Goal: Transaction & Acquisition: Purchase product/service

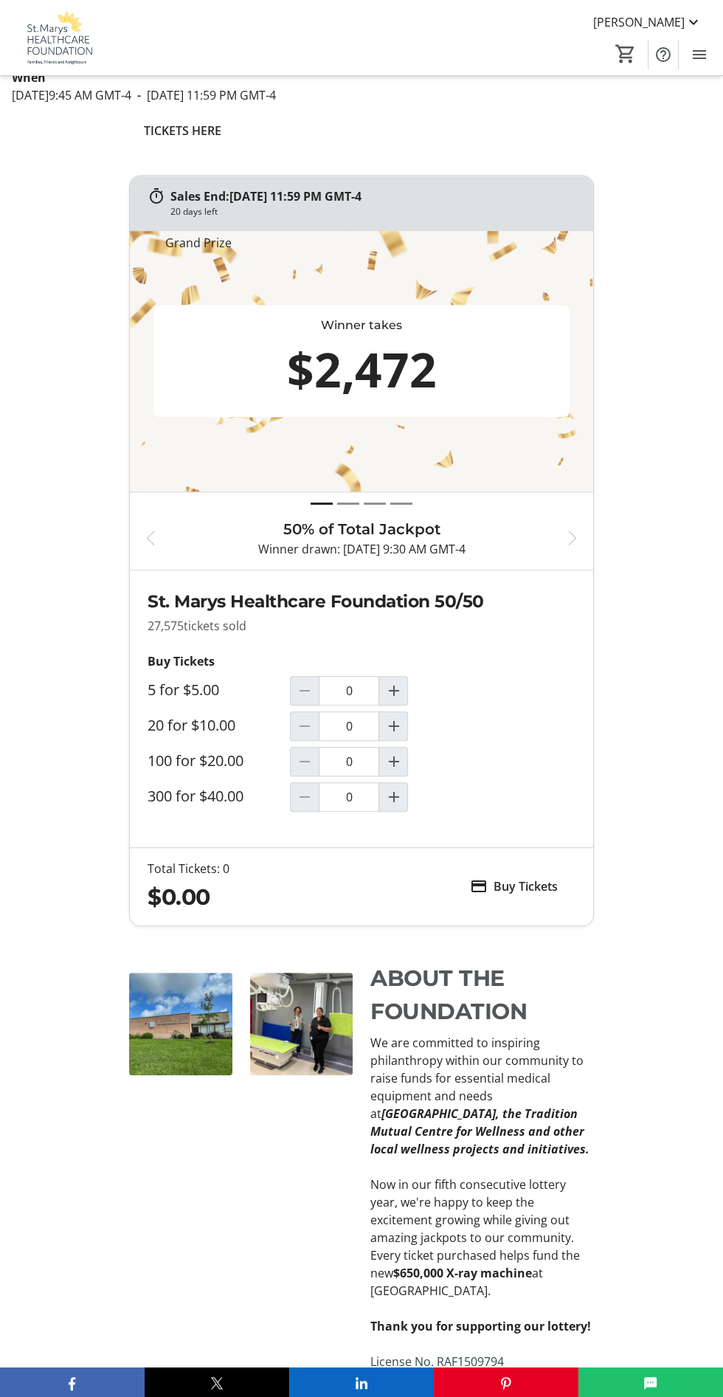
scroll to position [551, 0]
click at [393, 612] on h2 "St. Marys Healthcare Foundation 50/50" at bounding box center [361, 600] width 427 height 26
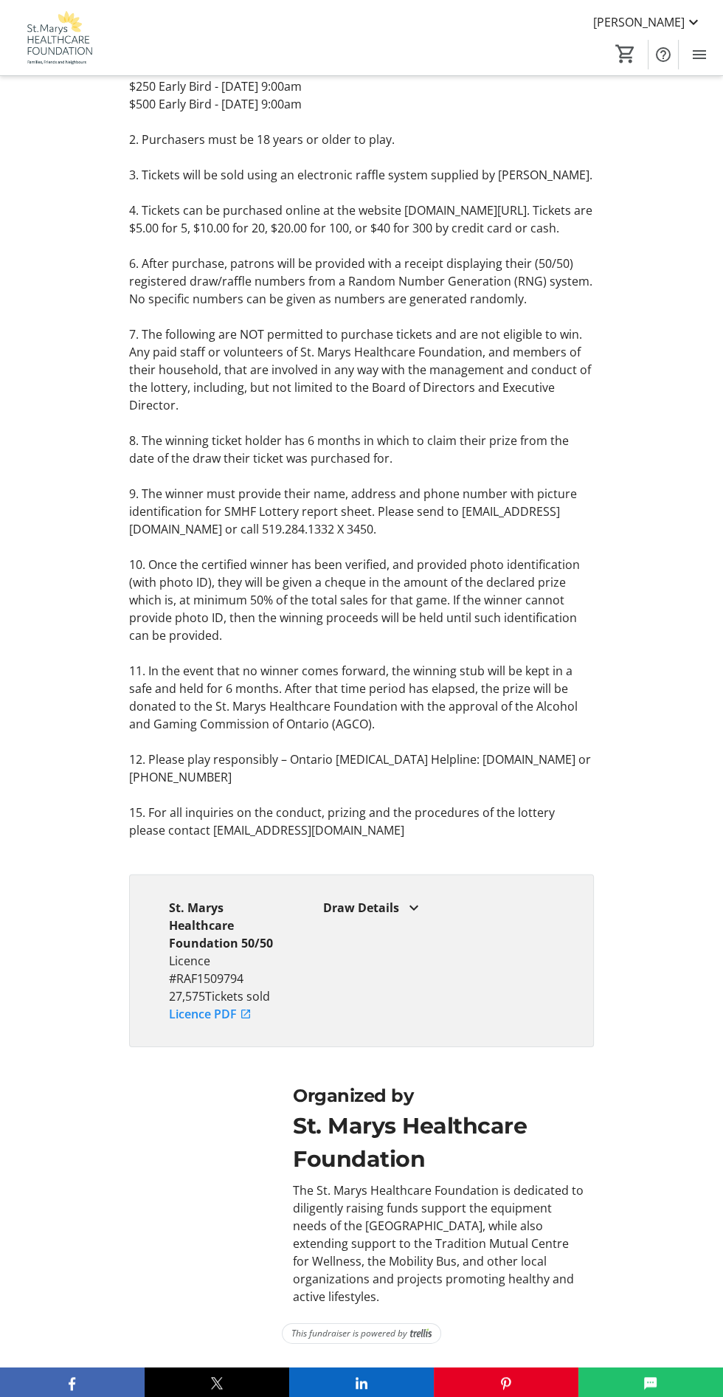
scroll to position [3545, 0]
click at [493, 1170] on div "St. Marys Healthcare Foundation" at bounding box center [439, 1142] width 292 height 66
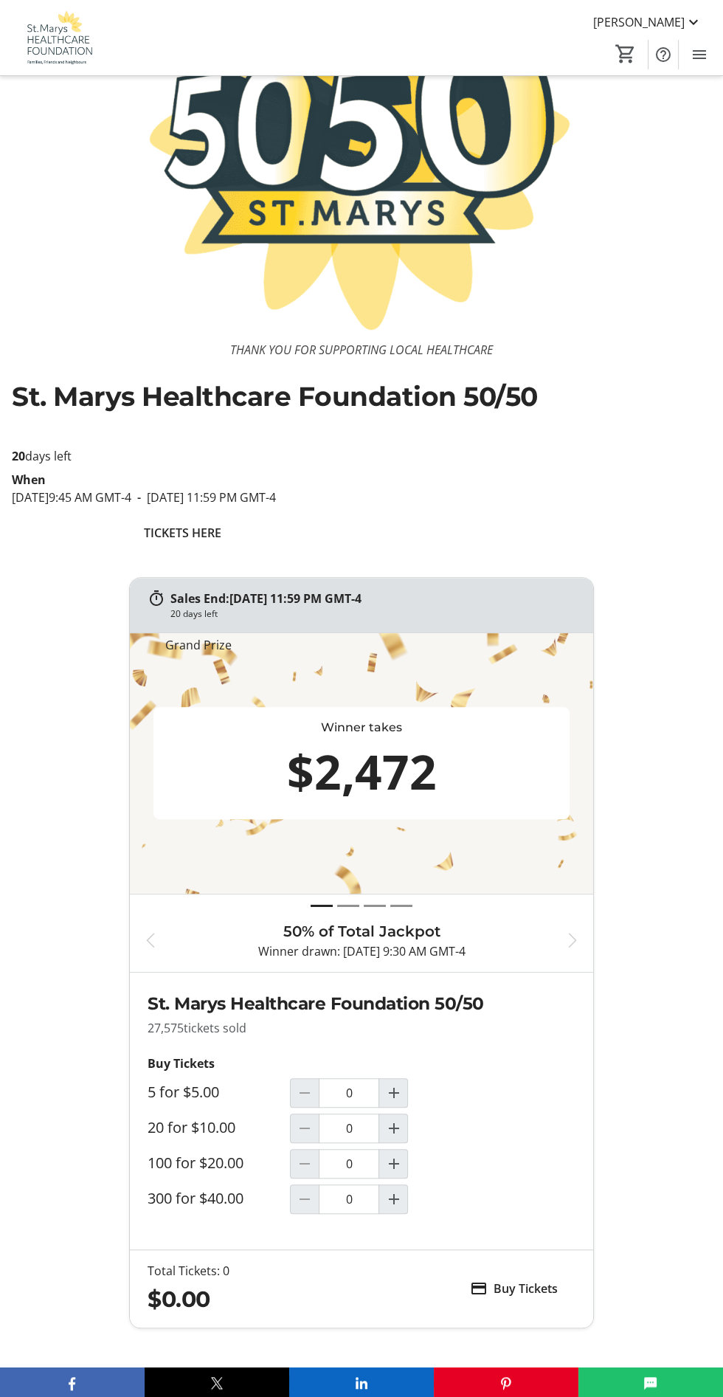
scroll to position [0, 0]
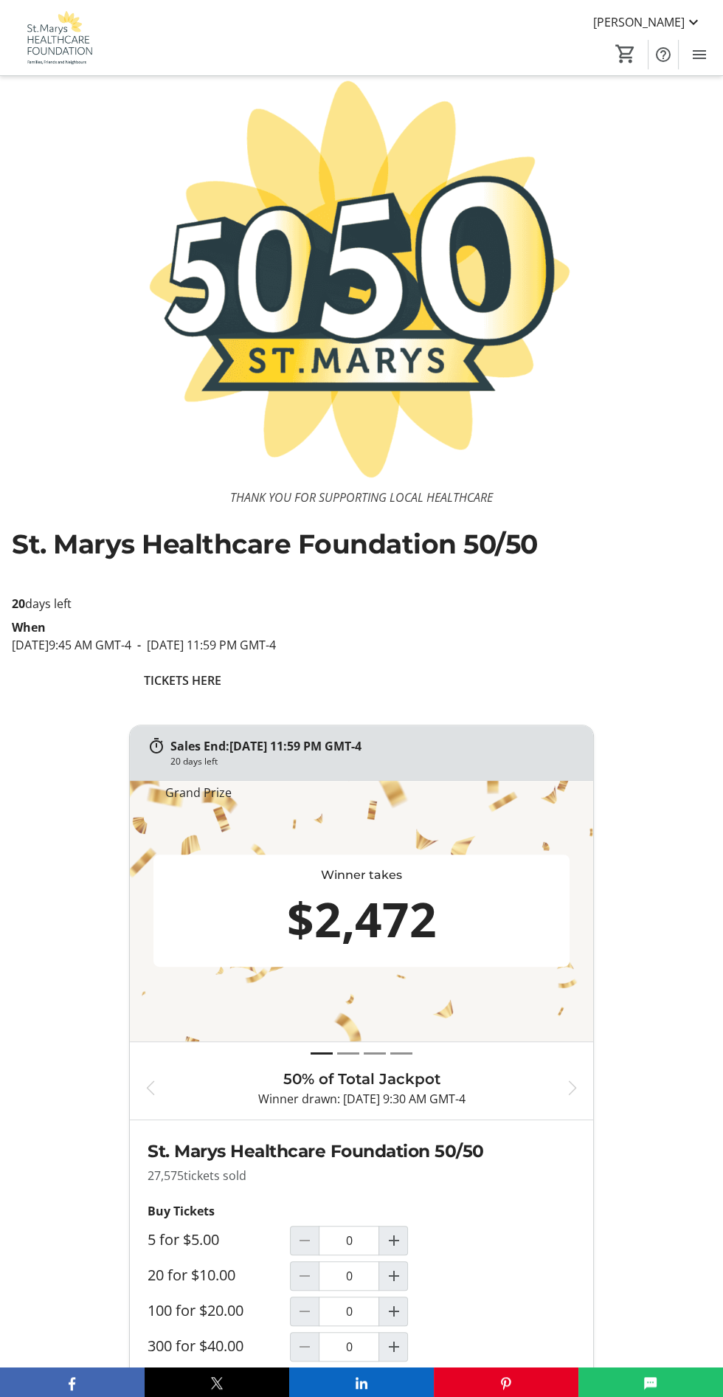
click at [453, 556] on span "St. Marys Healthcare Foundation 50/50" at bounding box center [275, 544] width 526 height 32
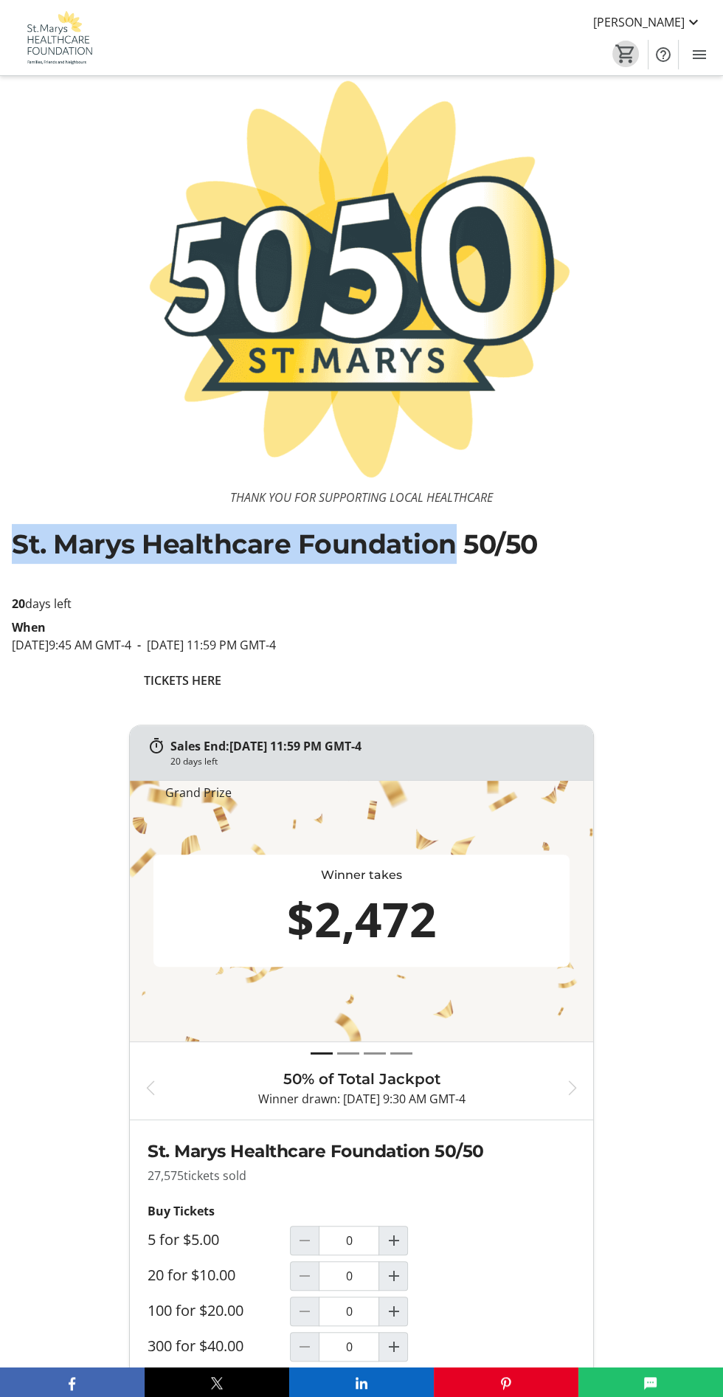
click at [626, 53] on mat-icon "0" at bounding box center [626, 54] width 22 height 22
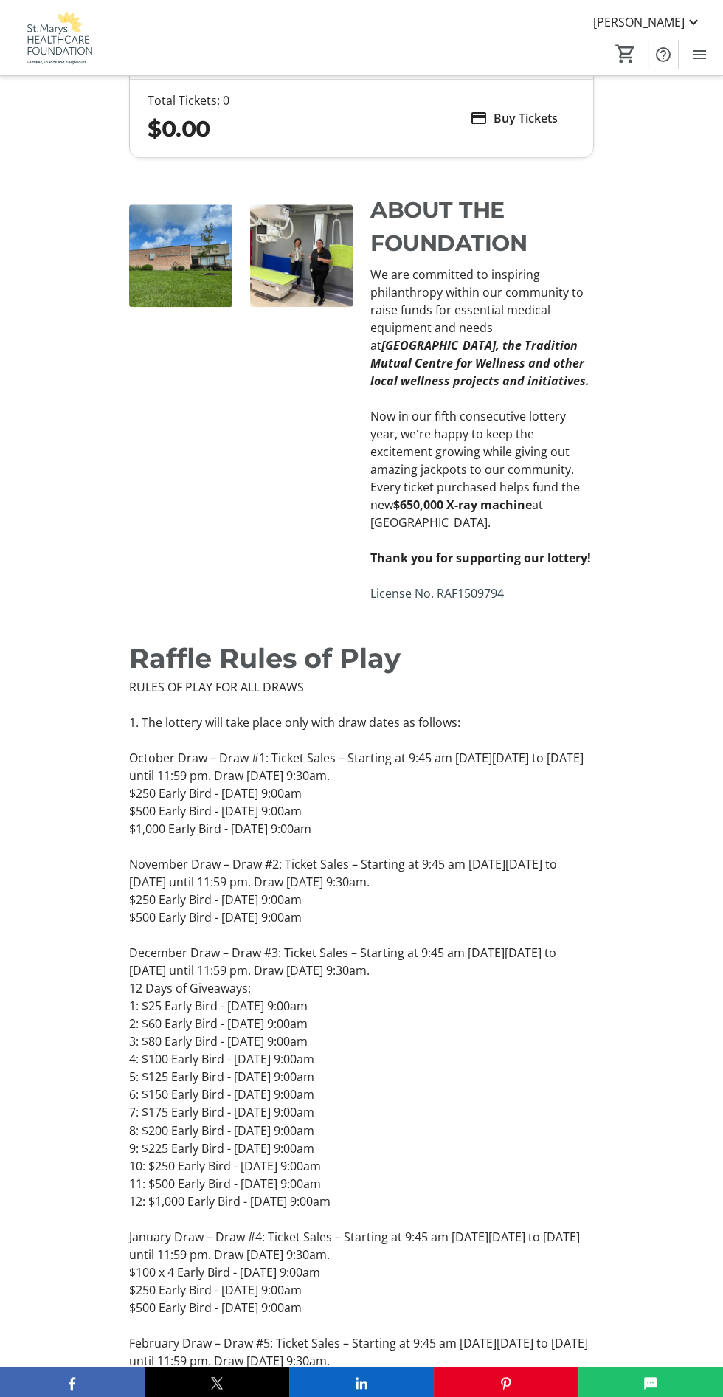
scroll to position [1318, 0]
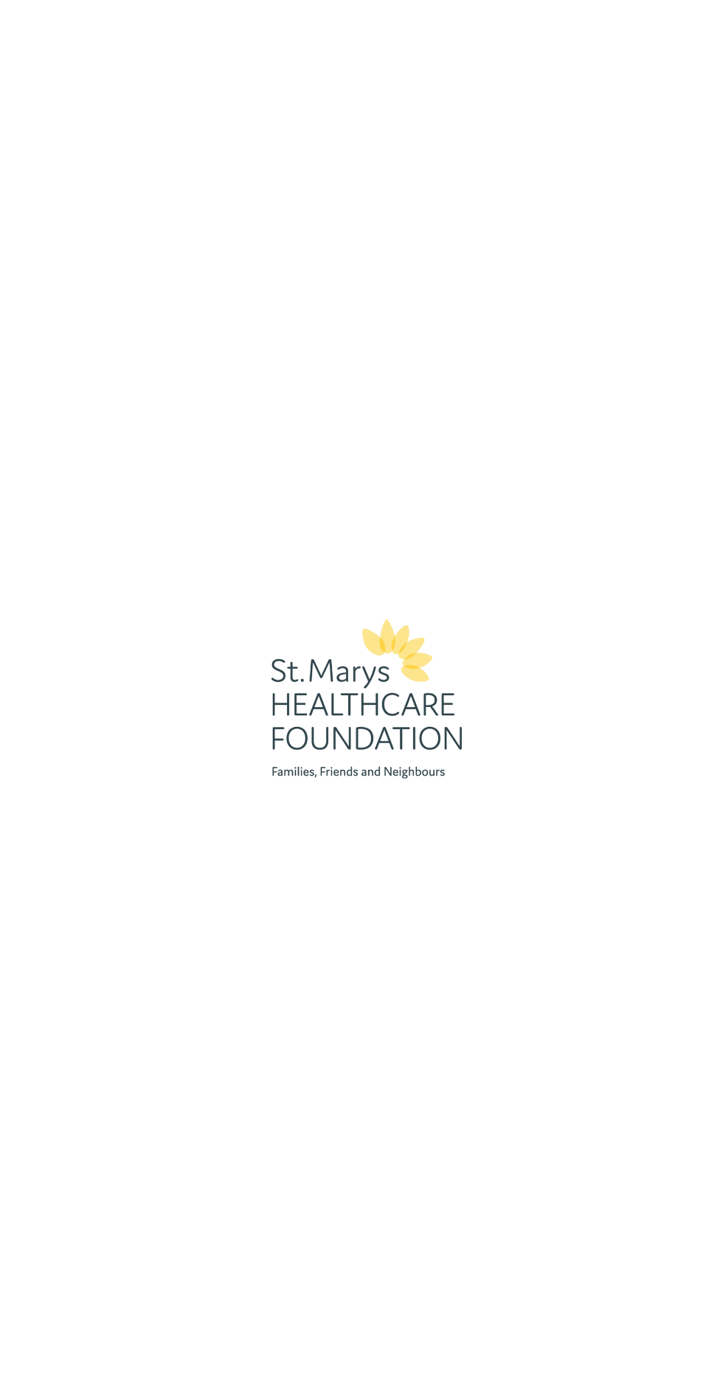
click at [370, 716] on img at bounding box center [361, 698] width 289 height 1397
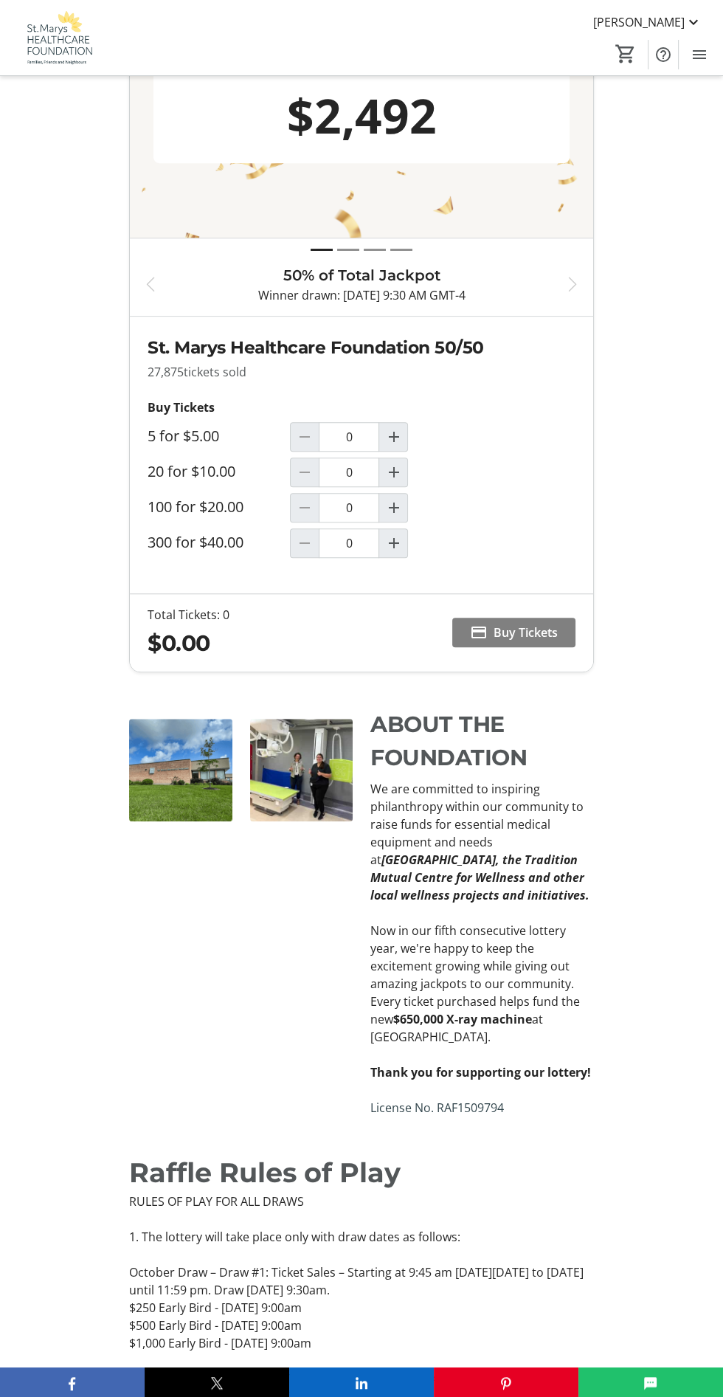
scroll to position [803, 0]
click at [393, 552] on mat-icon "Increment by one" at bounding box center [393, 543] width 18 height 18
type input "1"
click at [543, 641] on span "Buy Tickets" at bounding box center [526, 632] width 64 height 18
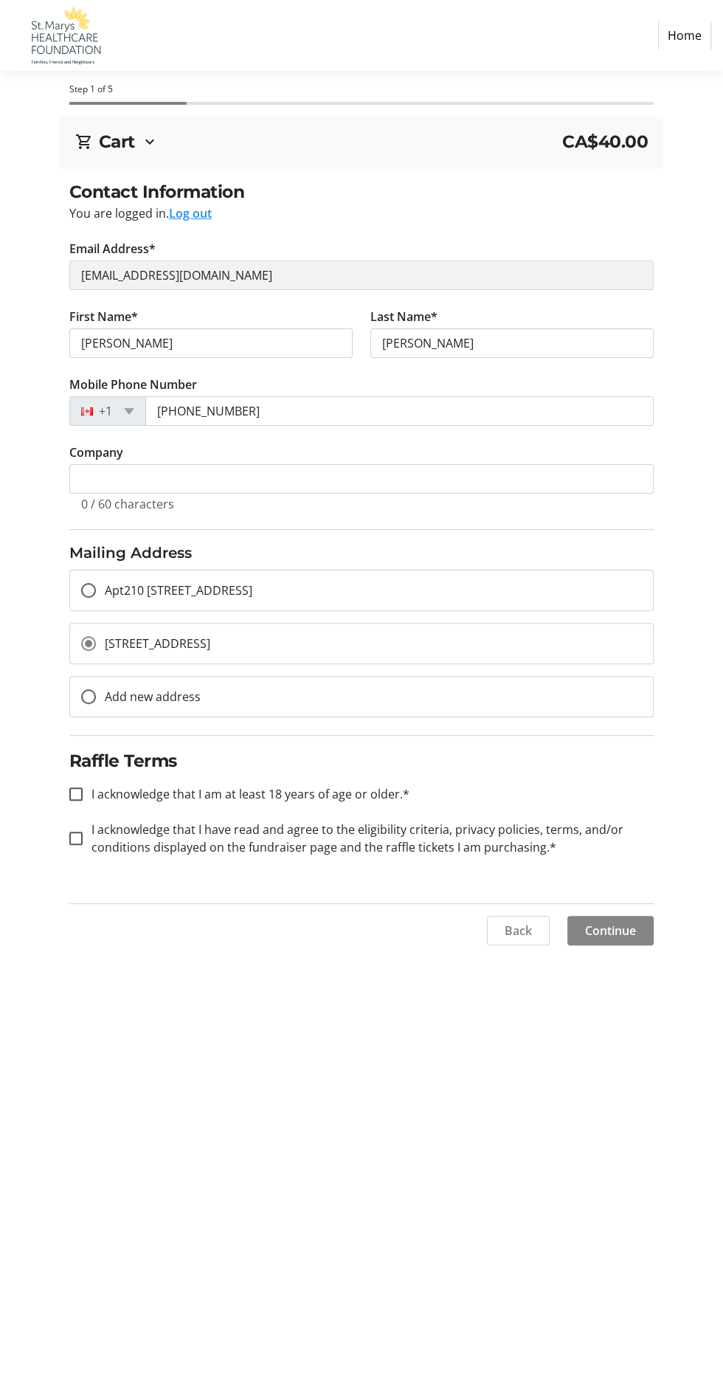
click at [621, 941] on span at bounding box center [610, 930] width 86 height 35
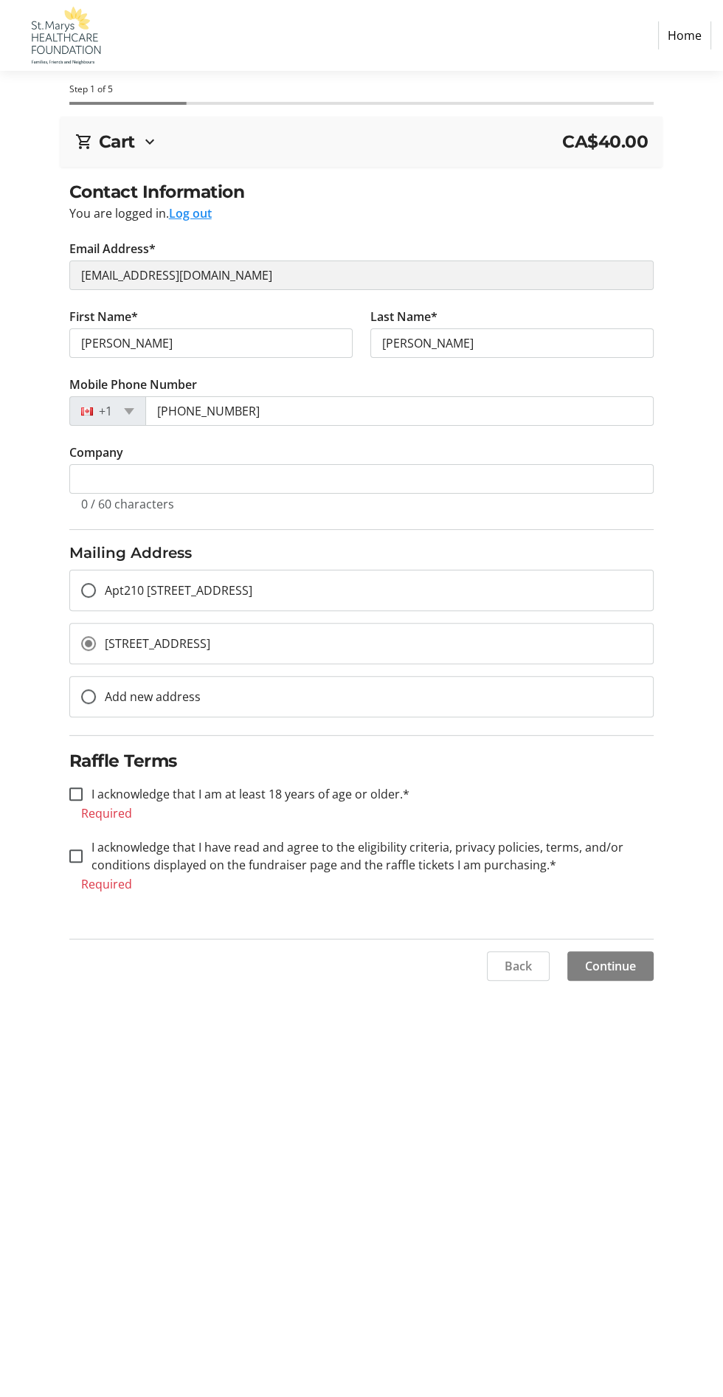
click at [686, 988] on div "Back Continue" at bounding box center [361, 960] width 723 height 66
click at [641, 972] on span at bounding box center [610, 965] width 86 height 35
click at [99, 792] on label "I acknowledge that I am at least 18 years of age or older.*" at bounding box center [246, 794] width 327 height 18
click at [83, 792] on input "I acknowledge that I am at least 18 years of age or older.*" at bounding box center [75, 793] width 13 height 13
checkbox input "true"
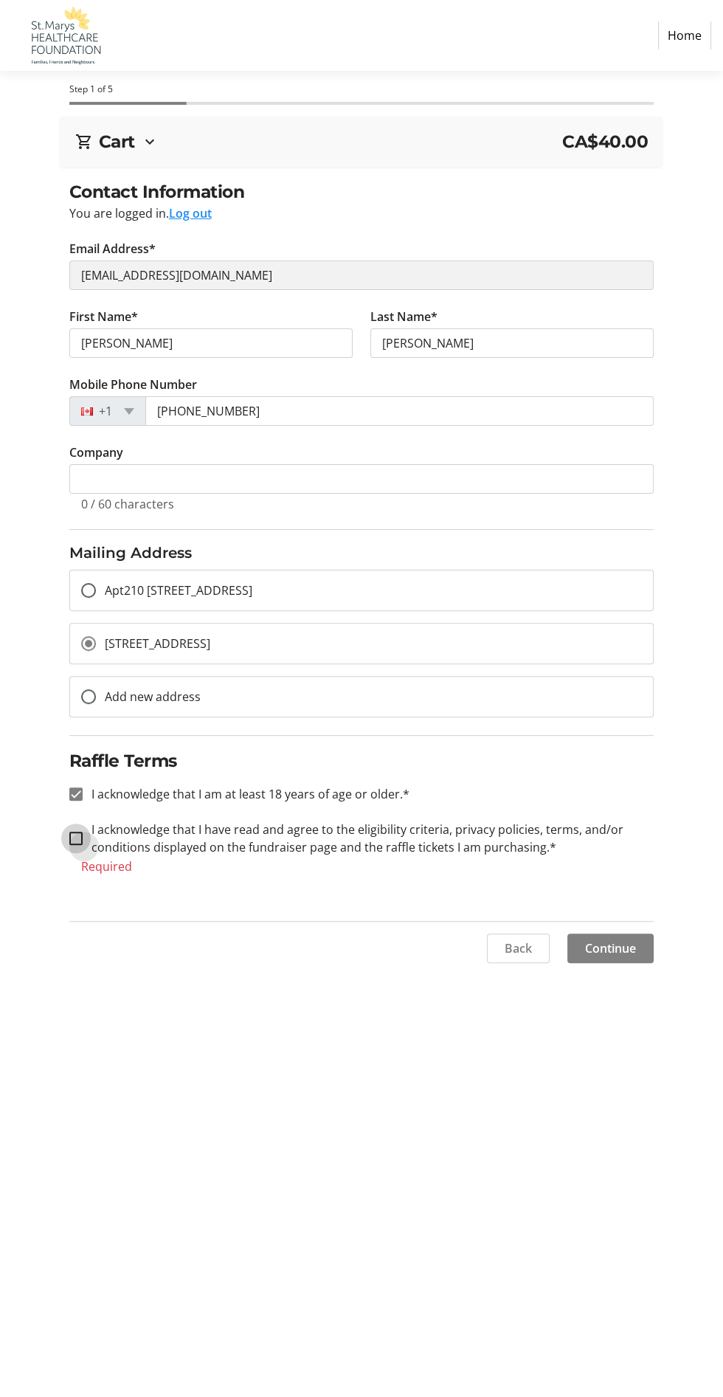
click at [75, 837] on input "I acknowledge that I have read and agree to the eligibility criteria, privacy p…" at bounding box center [75, 837] width 13 height 13
checkbox input "true"
click at [637, 933] on span at bounding box center [610, 930] width 86 height 35
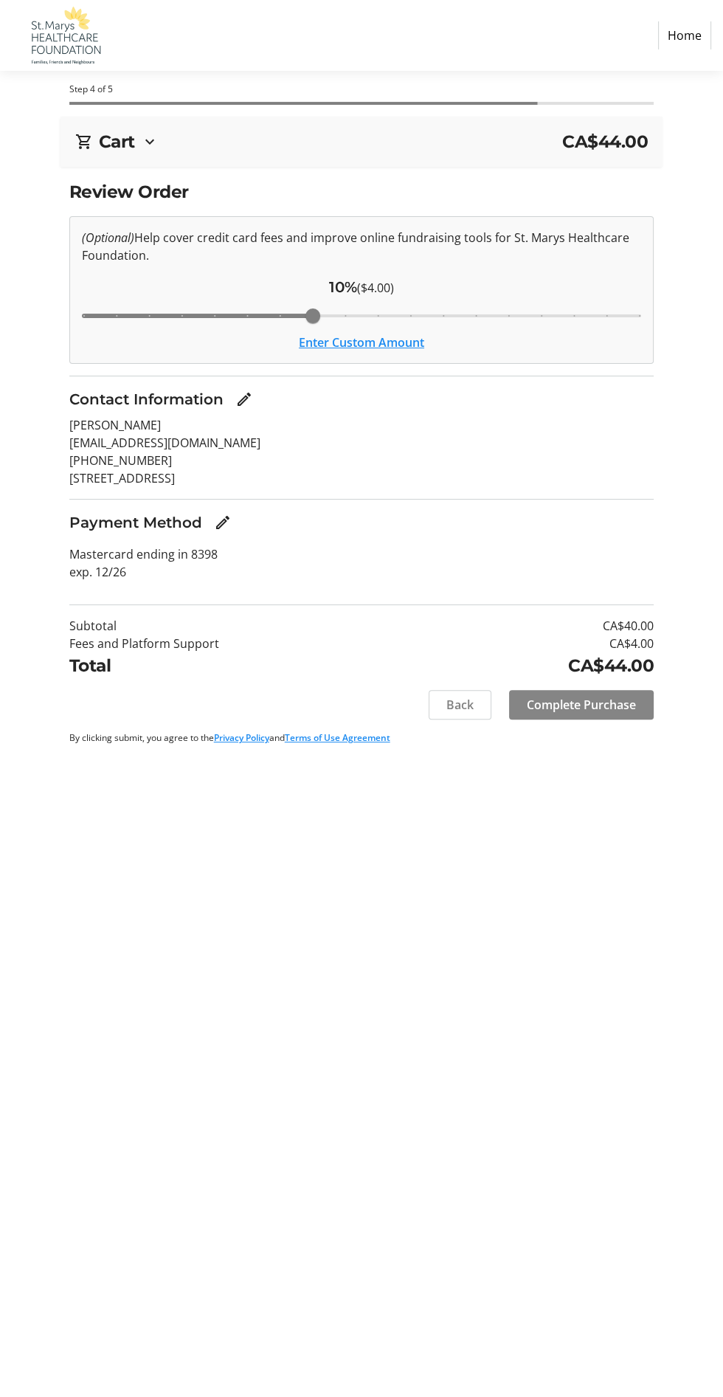
click at [612, 712] on span "Complete Purchase" at bounding box center [581, 705] width 109 height 18
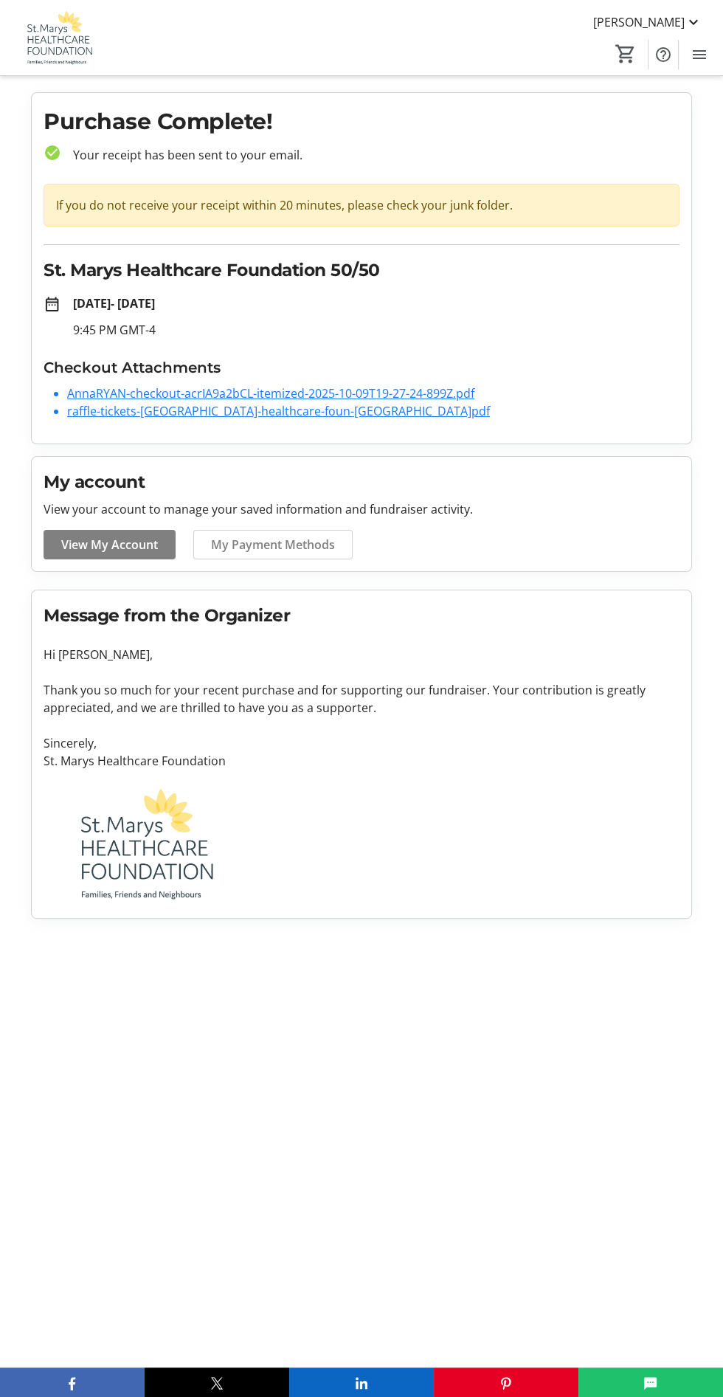
click at [451, 212] on div "If you do not receive your receipt within 20 minutes, please check your junk fo…" at bounding box center [362, 205] width 636 height 43
click at [167, 134] on h1 "Purchase Complete!" at bounding box center [362, 121] width 636 height 33
click at [80, 49] on img at bounding box center [58, 37] width 98 height 55
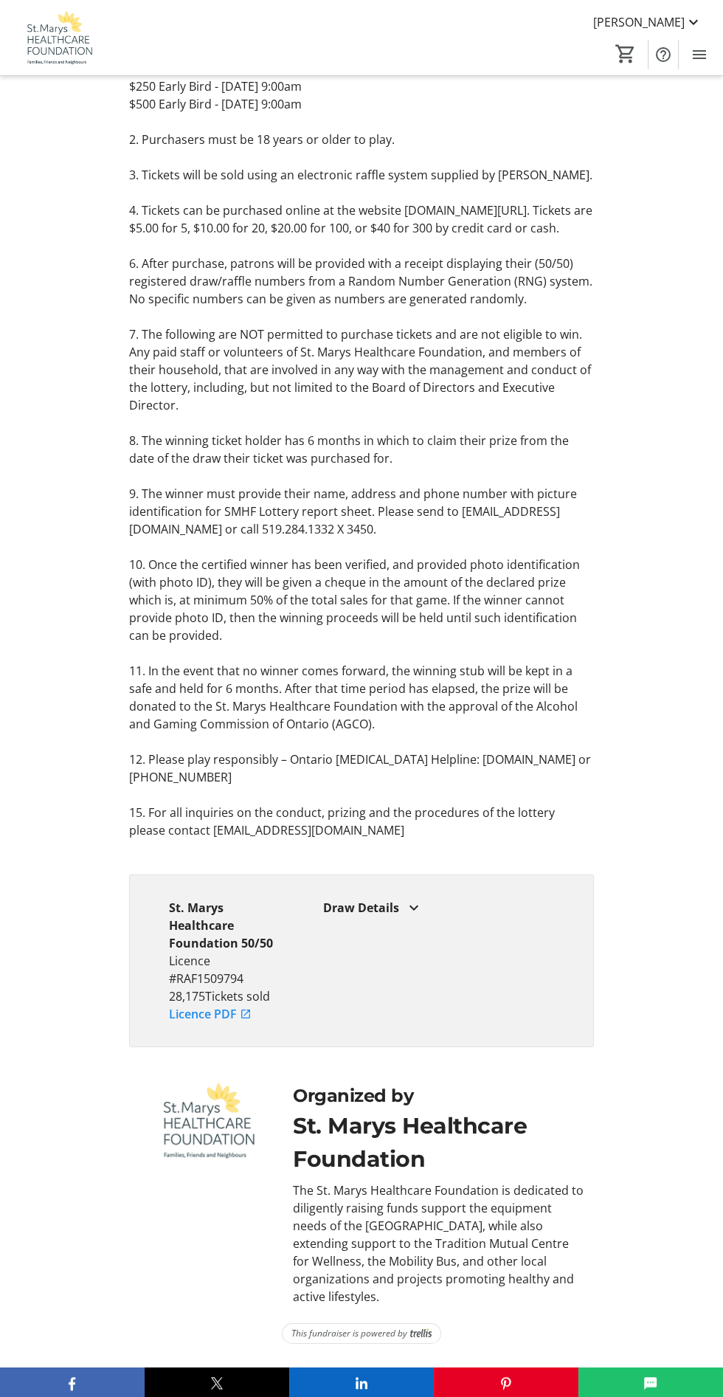
scroll to position [3545, 0]
click at [413, 907] on mat-icon at bounding box center [414, 908] width 18 height 18
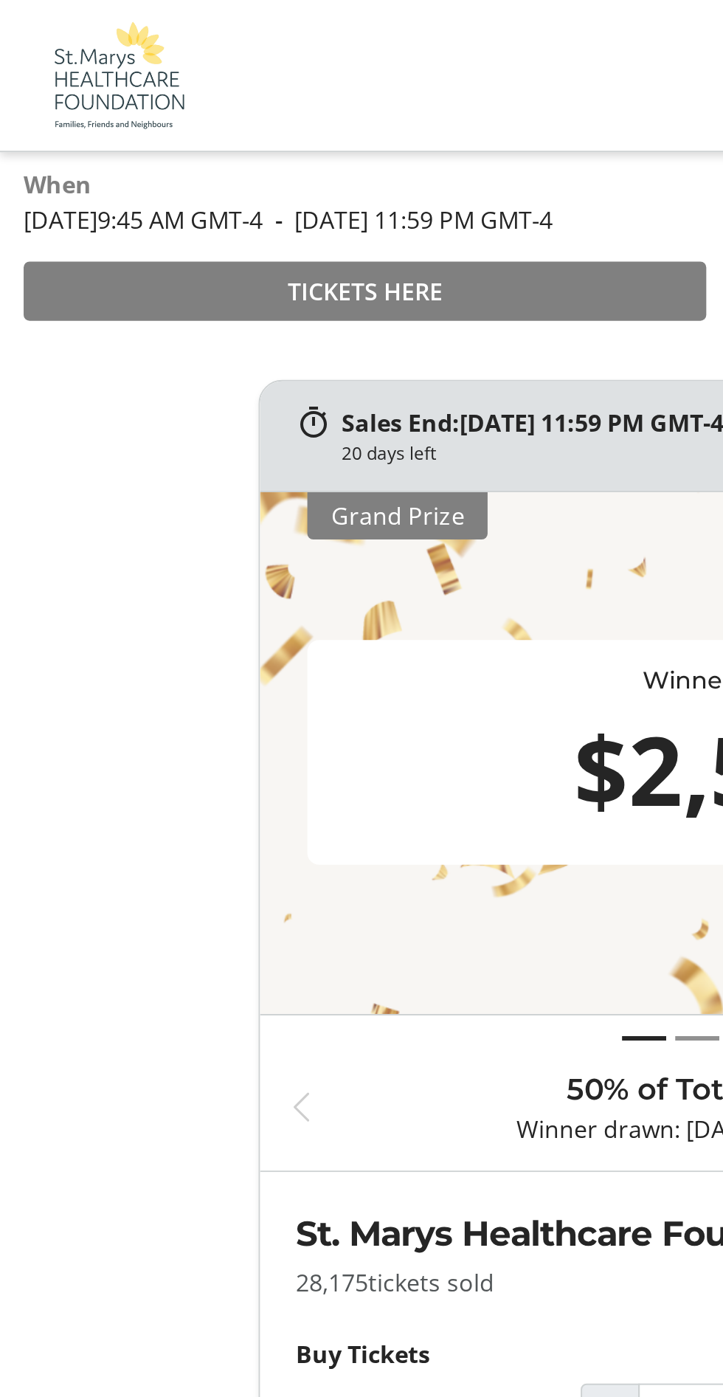
scroll to position [0, 0]
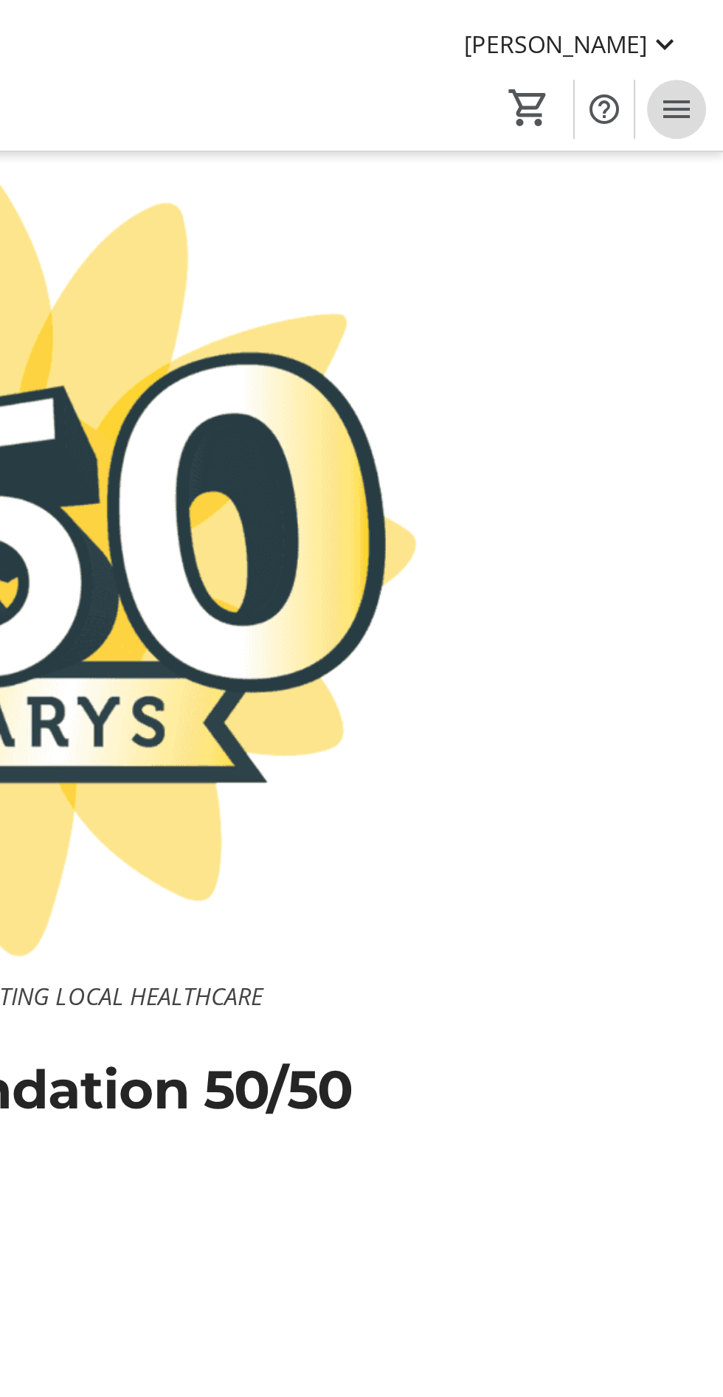
click at [708, 58] on span "Menu" at bounding box center [700, 55] width 30 height 30
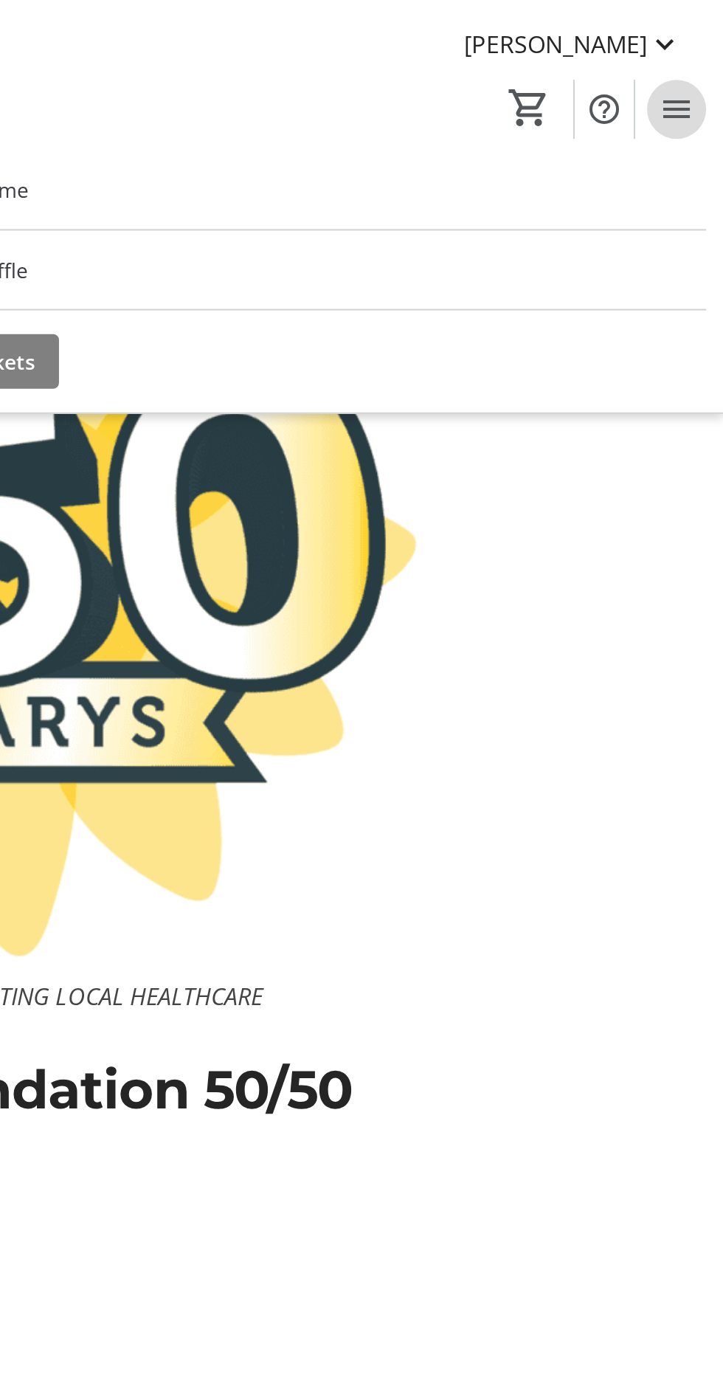
click at [706, 55] on mat-icon "Menu" at bounding box center [700, 55] width 18 height 18
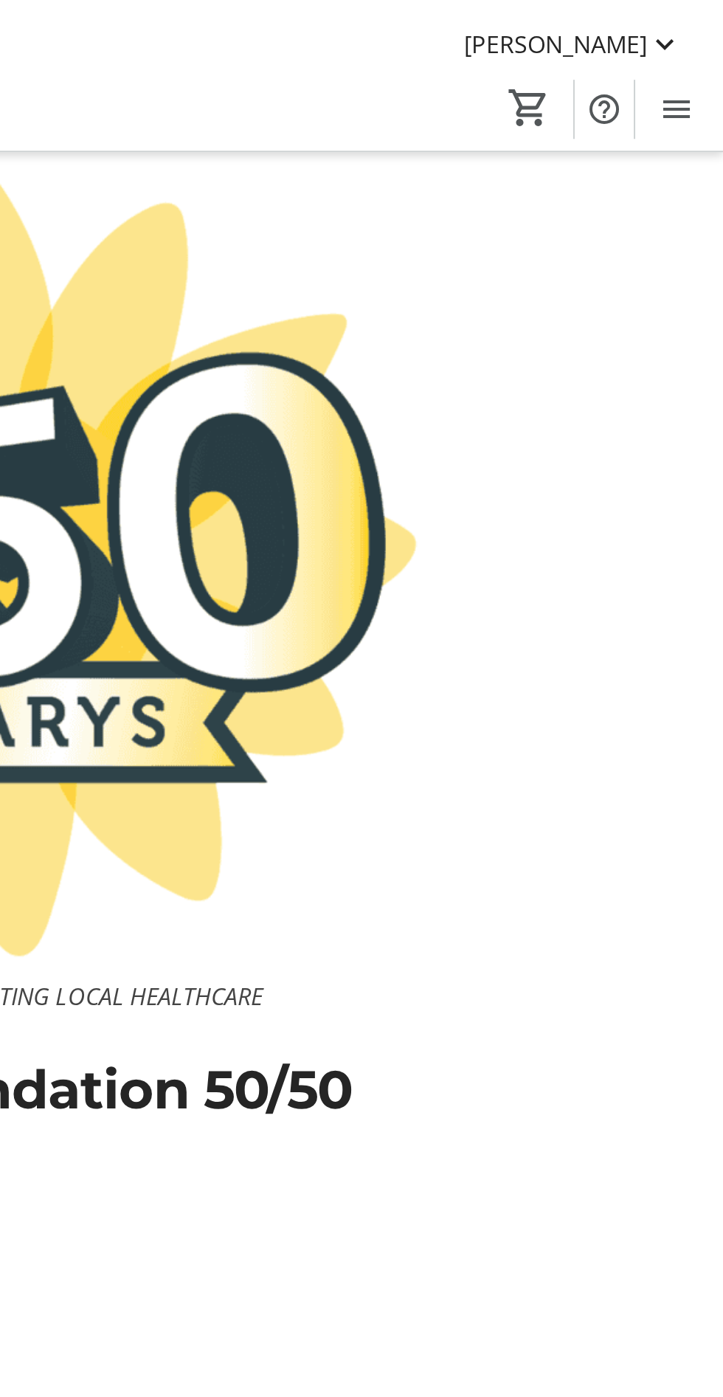
click at [638, 326] on img at bounding box center [361, 278] width 723 height 407
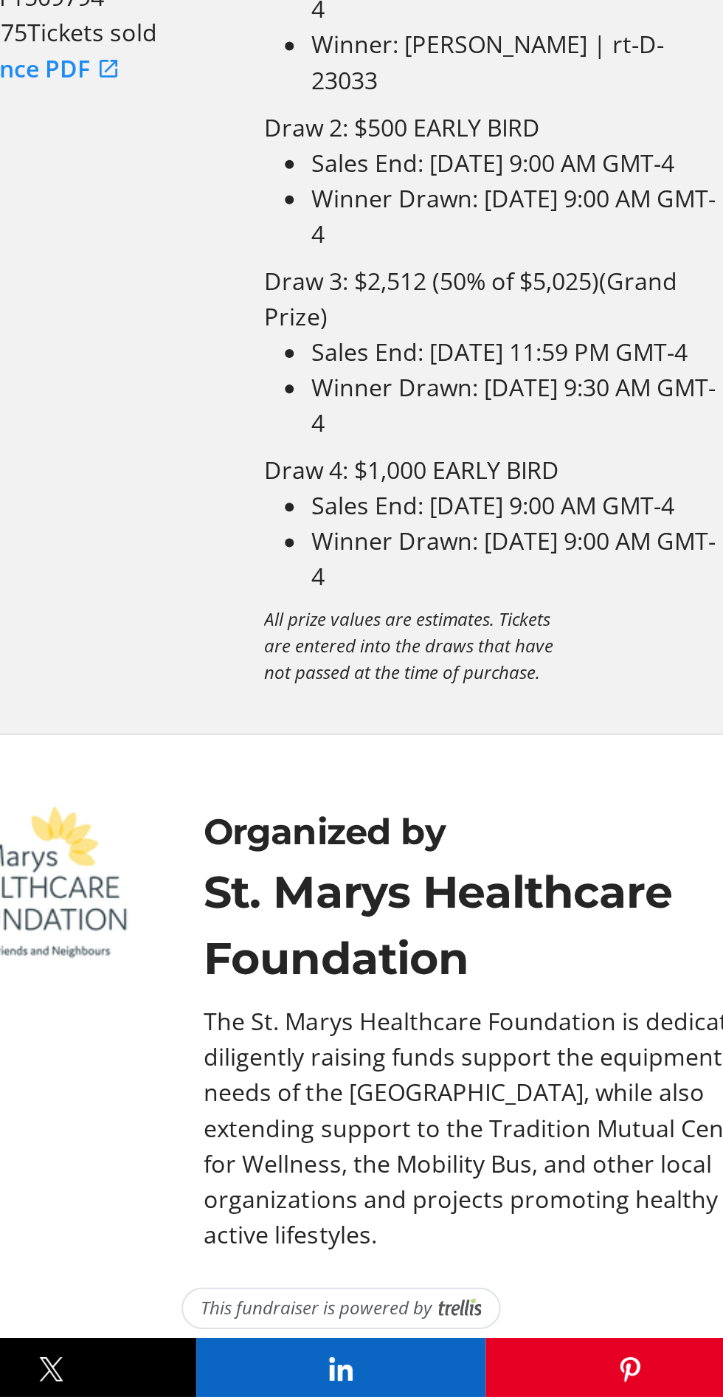
scroll to position [3617, 0]
